Goal: Book appointment/travel/reservation

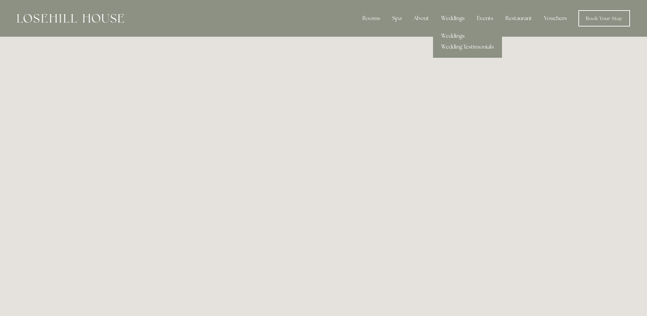
click at [450, 16] on div "Weddings" at bounding box center [453, 19] width 34 height 14
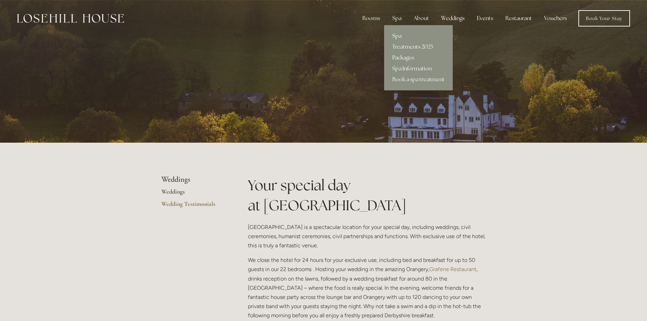
click at [405, 53] on link "Packages" at bounding box center [418, 57] width 69 height 11
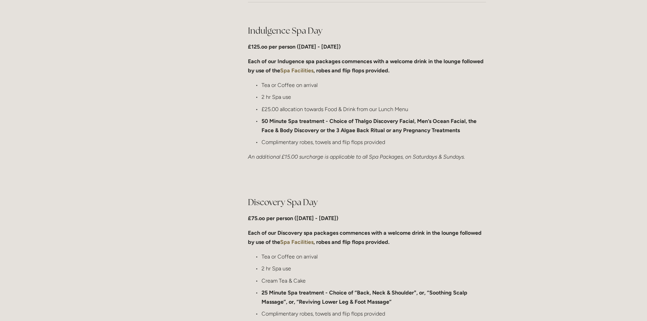
scroll to position [340, 0]
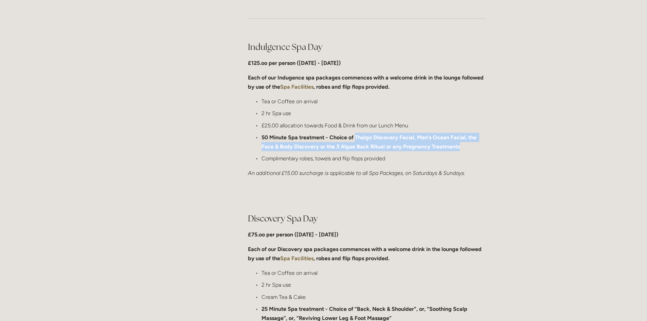
drag, startPoint x: 354, startPoint y: 136, endPoint x: 458, endPoint y: 146, distance: 104.1
click at [458, 146] on strong "50 Minute Spa treatment - Choice of Thalgo Discovery Facial, Men’s Ocean Facial…" at bounding box center [370, 142] width 216 height 16
copy strong "Thalgo Discovery Facial, Men’s Ocean Facial, the Face & Body Discovery or the 3…"
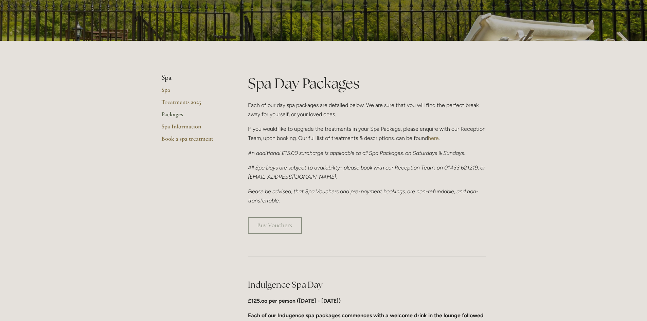
scroll to position [0, 0]
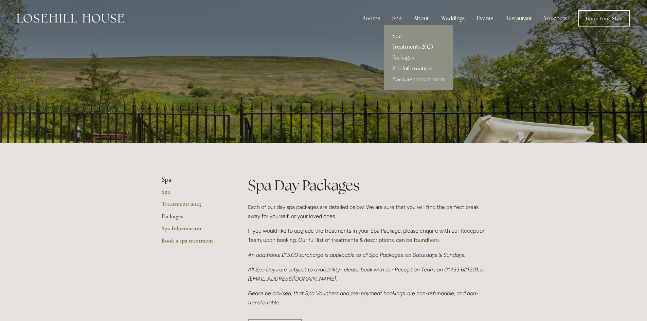
click at [403, 44] on link "Treatments 2025" at bounding box center [418, 46] width 69 height 11
